Goal: Information Seeking & Learning: Check status

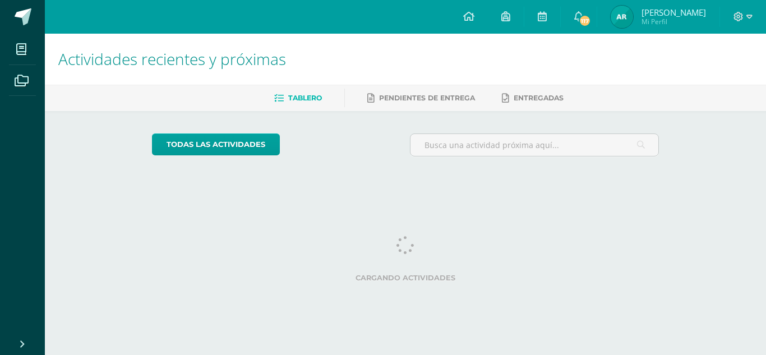
click at [633, 13] on img at bounding box center [622, 17] width 22 height 22
drag, startPoint x: 0, startPoint y: 0, endPoint x: 663, endPoint y: 12, distance: 663.1
click at [663, 12] on span "[PERSON_NAME] Mi Perfil" at bounding box center [659, 17] width 100 height 22
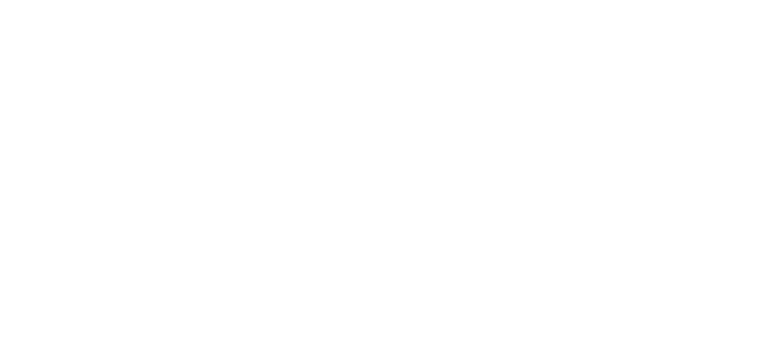
scroll to position [489, 0]
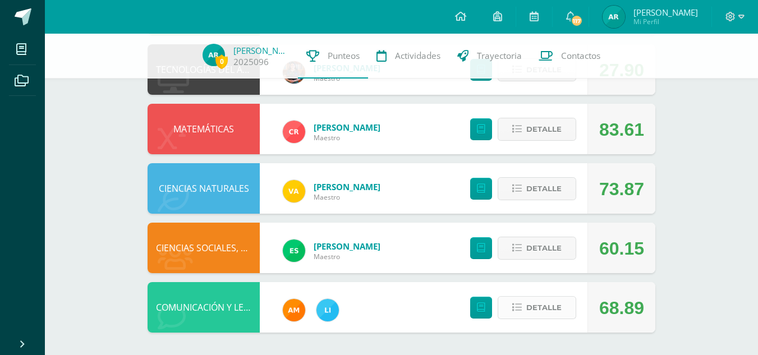
click at [563, 312] on button "Detalle" at bounding box center [537, 307] width 79 height 23
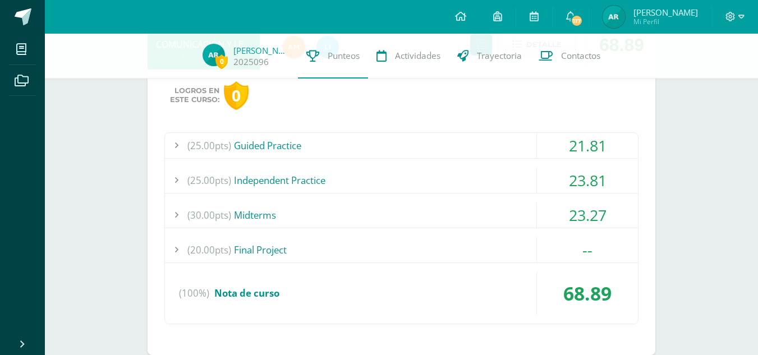
scroll to position [775, 0]
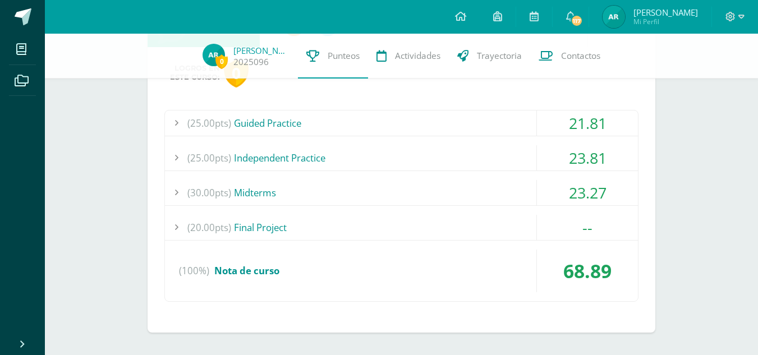
click at [615, 232] on div "--" at bounding box center [587, 227] width 101 height 25
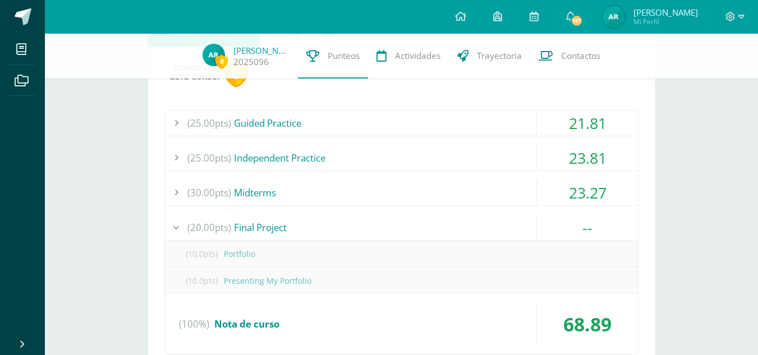
click at [624, 234] on div "--" at bounding box center [587, 227] width 101 height 25
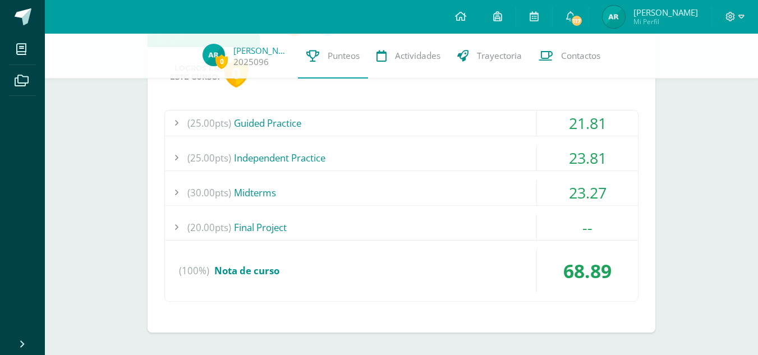
click at [612, 189] on div "23.27" at bounding box center [587, 192] width 101 height 25
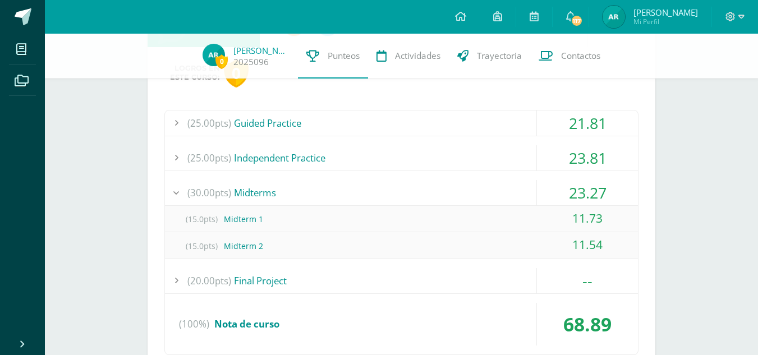
click at [604, 191] on div "23.27" at bounding box center [587, 192] width 101 height 25
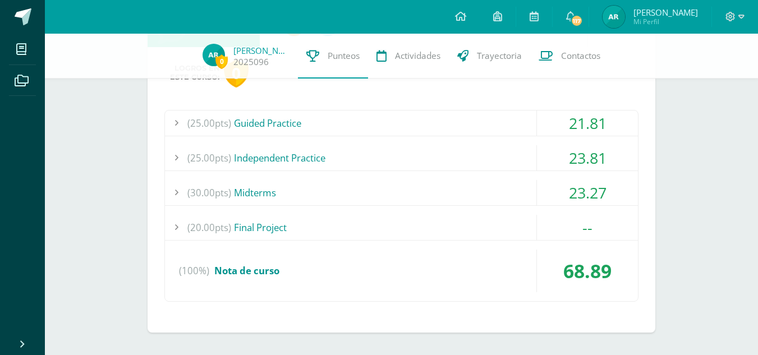
click at [608, 154] on div "23.81" at bounding box center [587, 157] width 101 height 25
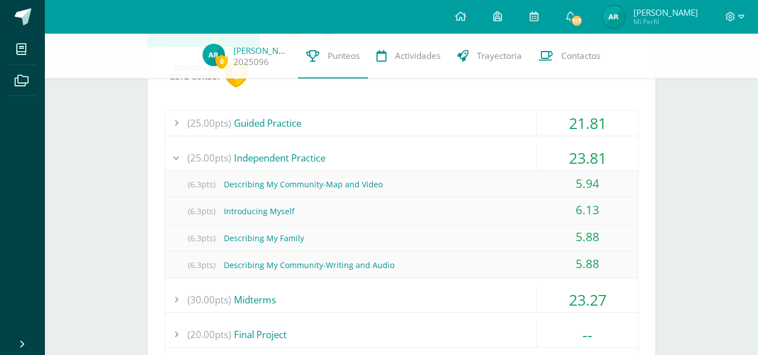
click at [610, 163] on div "23.81" at bounding box center [587, 157] width 101 height 25
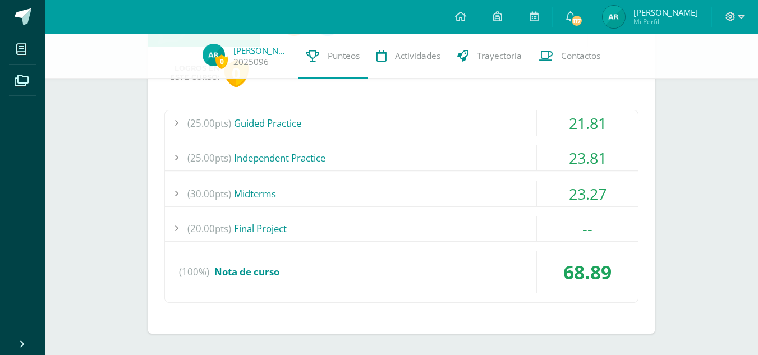
click at [606, 125] on div "21.81" at bounding box center [587, 122] width 101 height 25
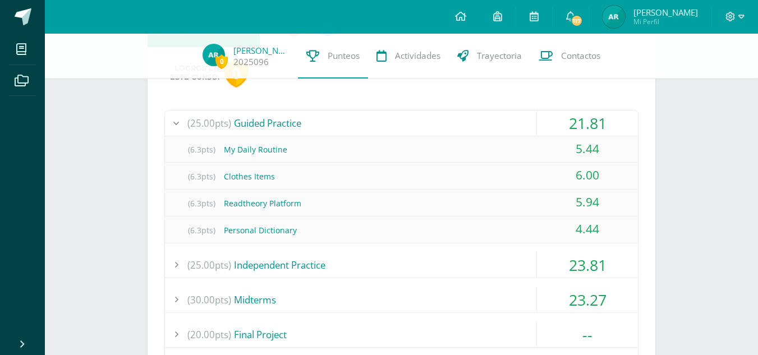
click at [614, 127] on div "21.81" at bounding box center [587, 122] width 101 height 25
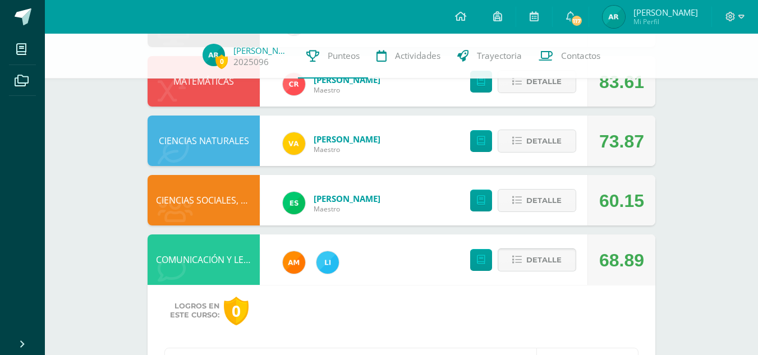
click at [538, 260] on span "Detalle" at bounding box center [543, 260] width 35 height 21
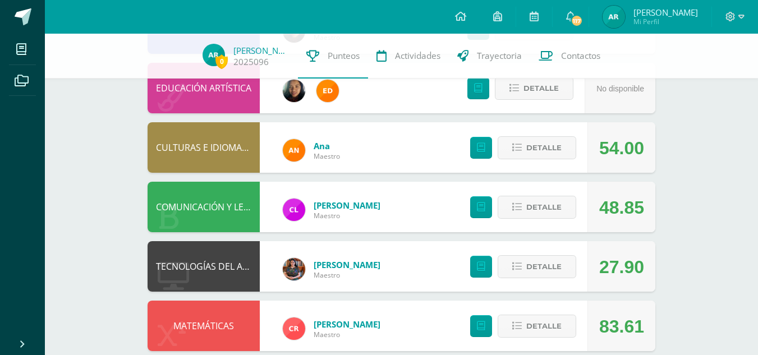
scroll to position [293, 0]
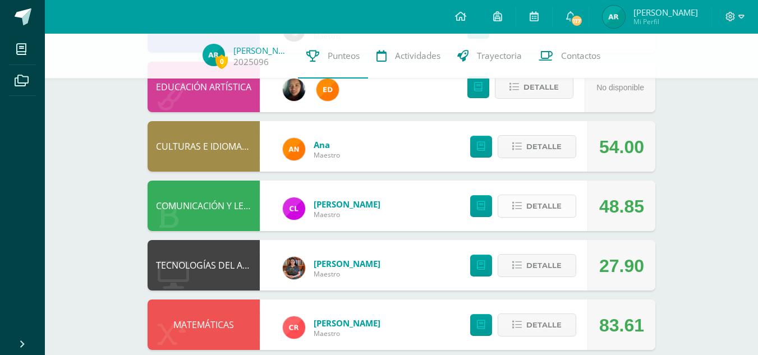
click at [564, 208] on button "Detalle" at bounding box center [537, 206] width 79 height 23
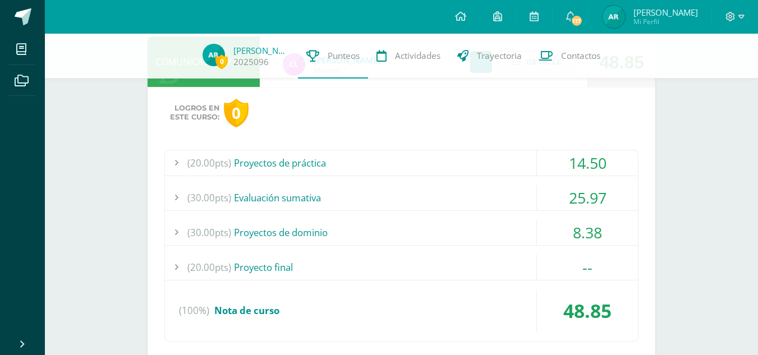
scroll to position [468, 0]
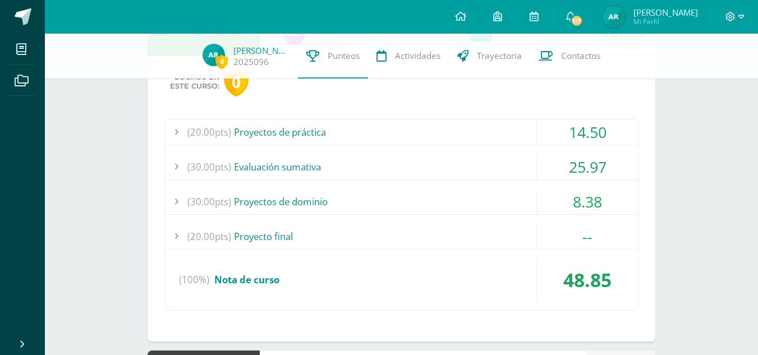
click at [616, 242] on div "--" at bounding box center [587, 236] width 101 height 25
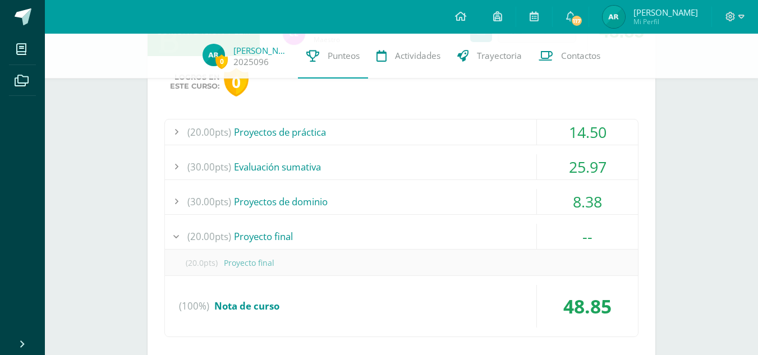
click at [159, 268] on div "Logros en este curso: 0 (20.00pts) Proyectos de práctica 14.50 (5.0pts) Pregunt…" at bounding box center [402, 212] width 508 height 312
click at [165, 172] on div at bounding box center [176, 166] width 22 height 25
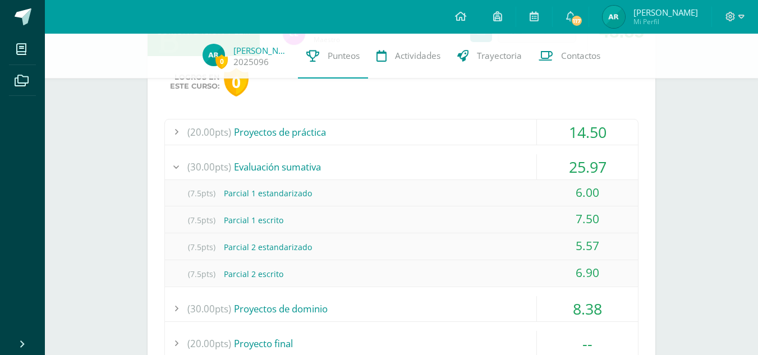
click at [169, 127] on div at bounding box center [176, 131] width 22 height 25
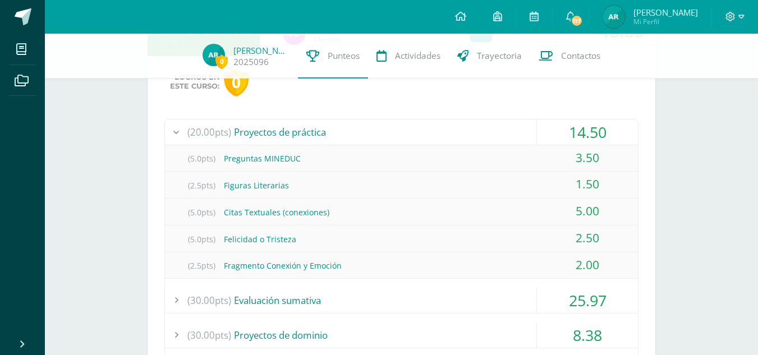
click at [174, 134] on div at bounding box center [176, 131] width 22 height 25
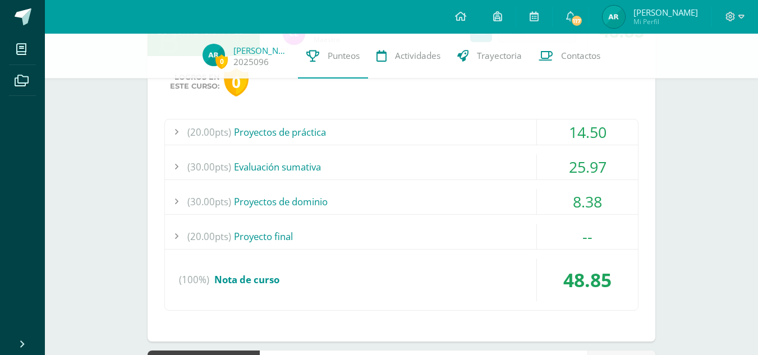
click at [170, 167] on div at bounding box center [176, 166] width 22 height 25
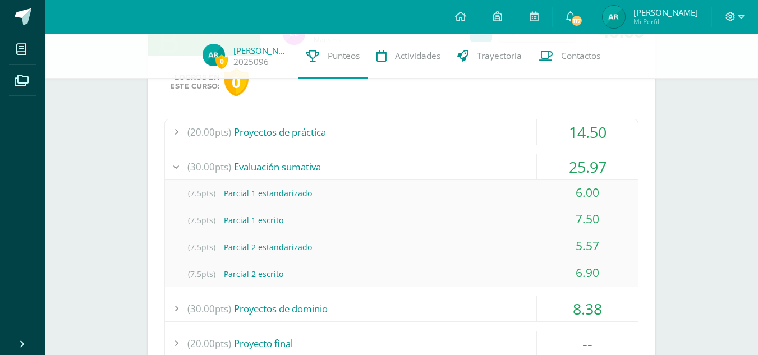
click at [170, 166] on div at bounding box center [176, 166] width 22 height 25
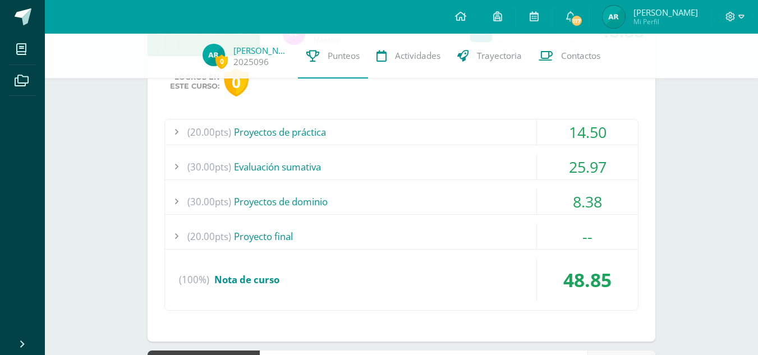
click at [171, 199] on div at bounding box center [176, 201] width 22 height 25
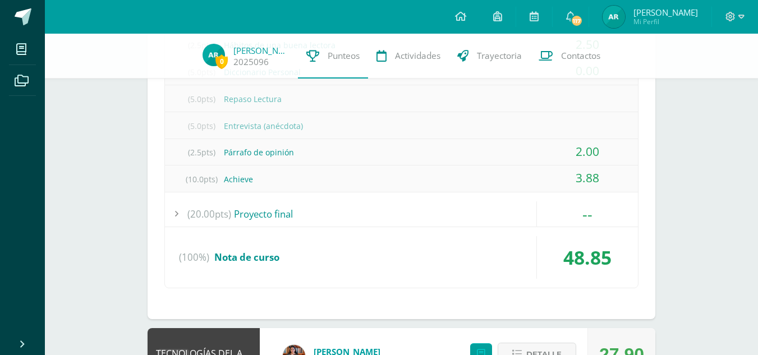
scroll to position [652, 0]
click at [174, 213] on div at bounding box center [176, 212] width 22 height 25
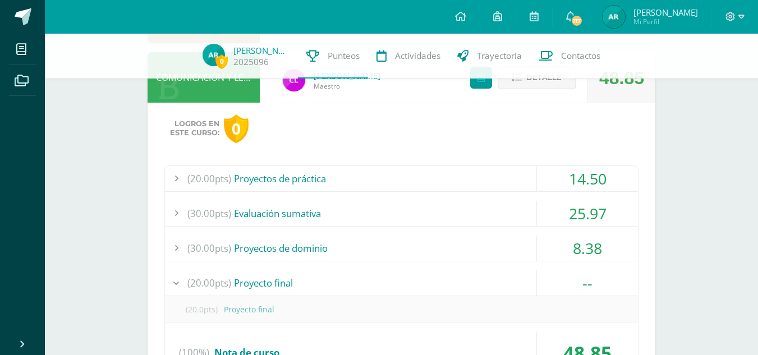
scroll to position [431, 0]
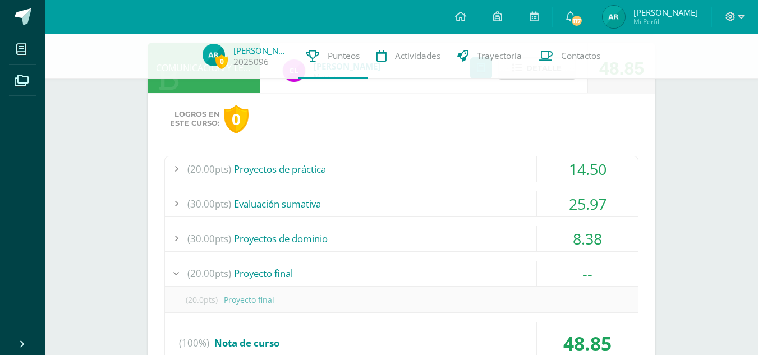
click at [188, 162] on span "(20.00pts)" at bounding box center [209, 168] width 44 height 25
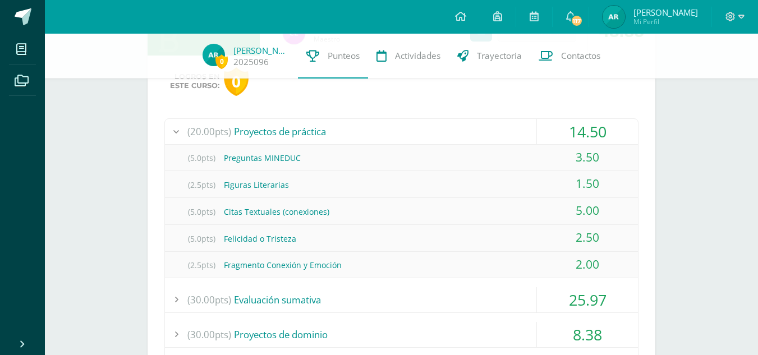
scroll to position [473, 0]
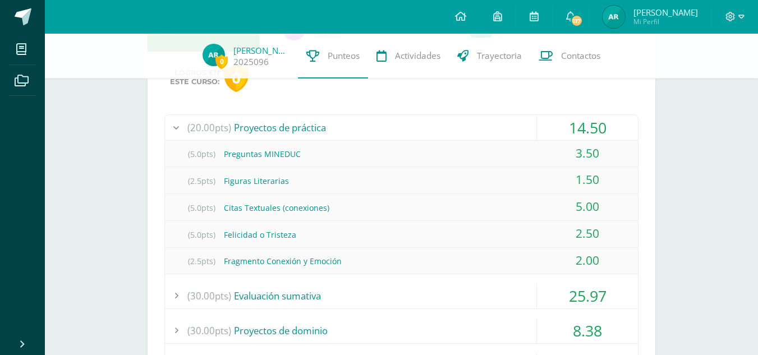
click at [177, 126] on div at bounding box center [176, 127] width 22 height 25
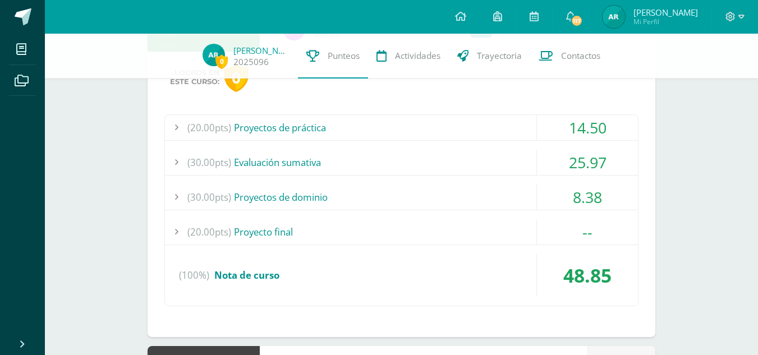
click at [178, 159] on div at bounding box center [176, 162] width 22 height 25
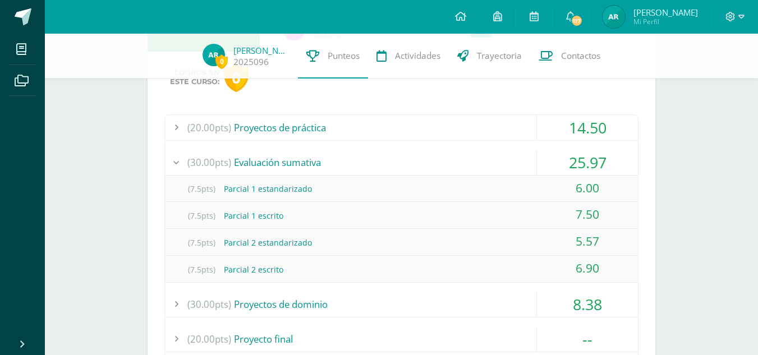
click at [171, 158] on div at bounding box center [176, 162] width 22 height 25
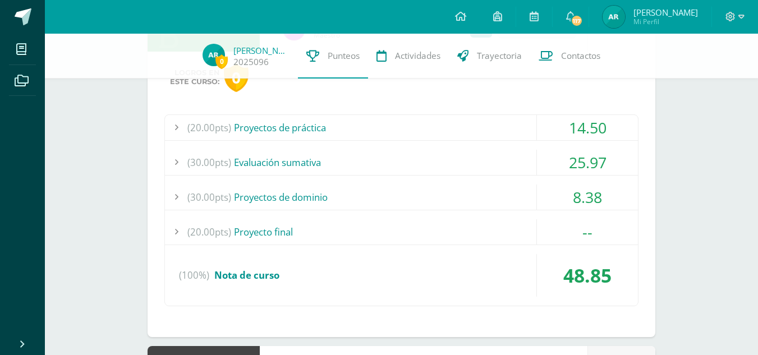
click at [179, 194] on div at bounding box center [176, 197] width 22 height 25
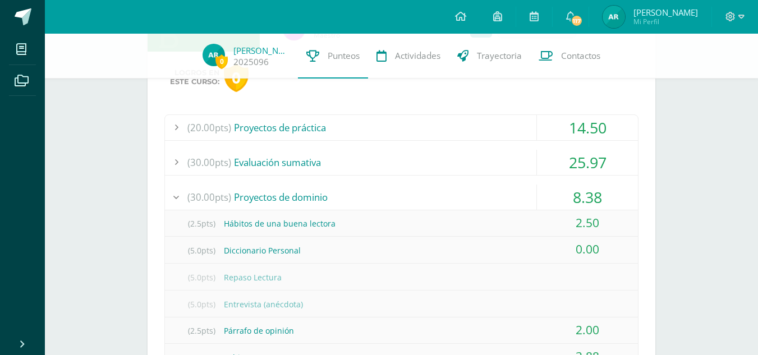
click at [178, 188] on div at bounding box center [176, 197] width 22 height 25
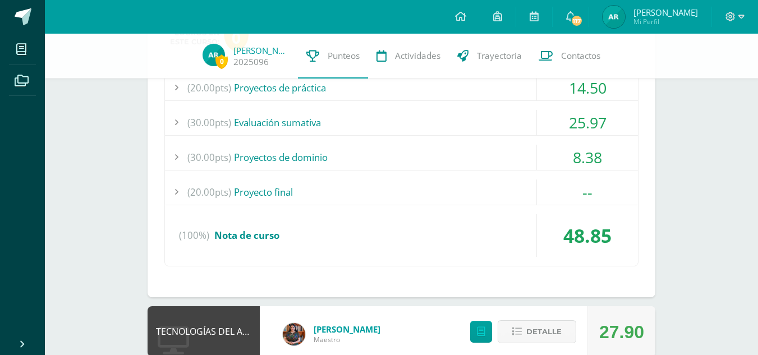
scroll to position [518, 0]
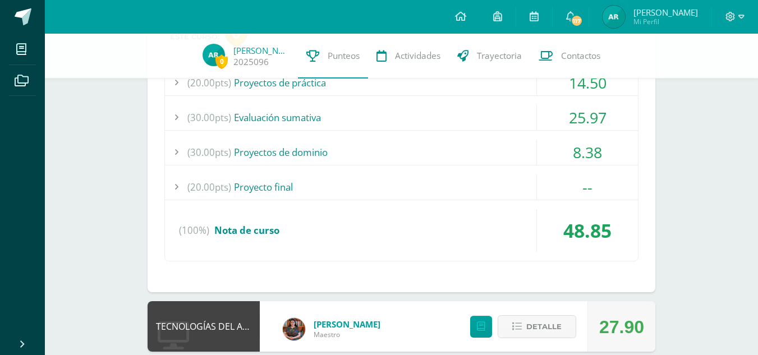
click at [171, 192] on div at bounding box center [176, 186] width 22 height 25
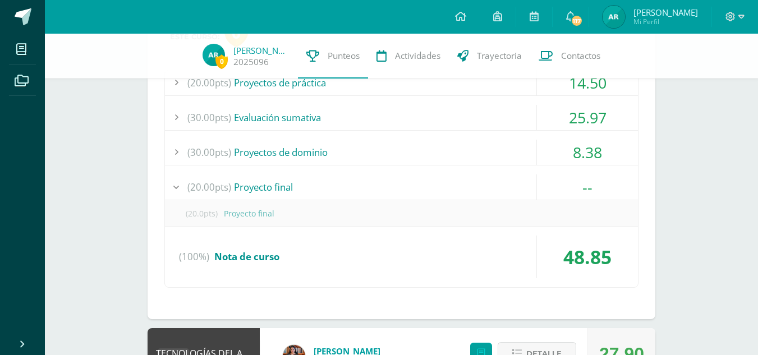
click at [173, 189] on div at bounding box center [176, 186] width 22 height 25
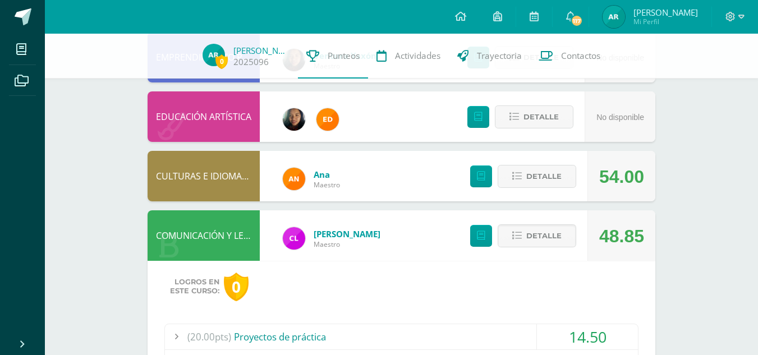
scroll to position [264, 0]
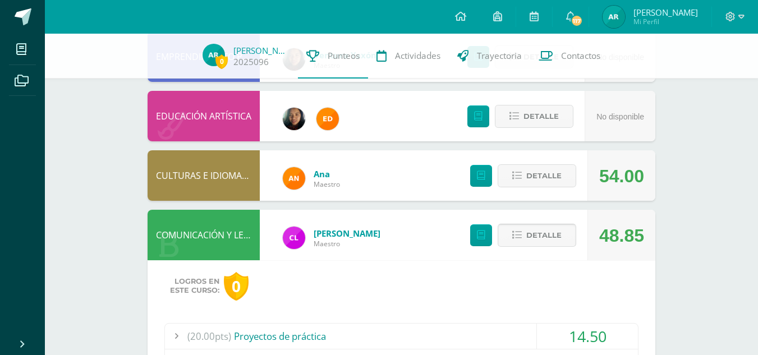
click at [560, 243] on span "Detalle" at bounding box center [543, 235] width 35 height 21
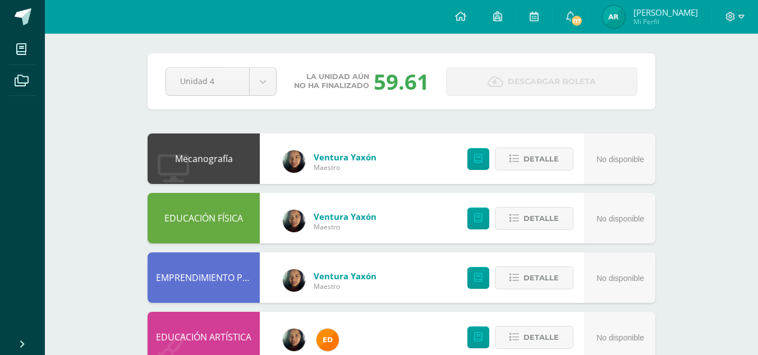
scroll to position [0, 0]
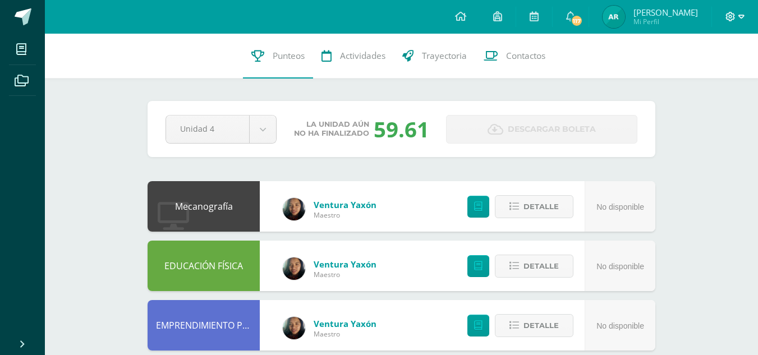
click at [739, 21] on icon at bounding box center [741, 17] width 6 height 10
click at [712, 77] on span "Cerrar sesión" at bounding box center [706, 76] width 50 height 11
click at [722, 77] on span "Cerrar sesión" at bounding box center [706, 76] width 50 height 11
